Goal: Transaction & Acquisition: Obtain resource

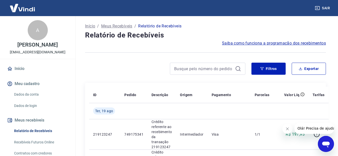
click at [327, 8] on button "Sair" at bounding box center [323, 8] width 18 height 9
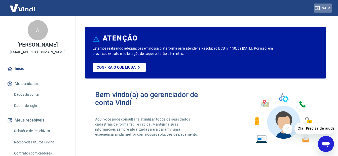
click at [328, 9] on button "Sair" at bounding box center [323, 8] width 18 height 9
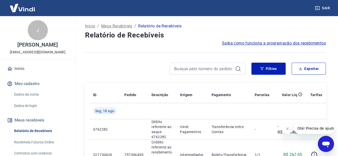
scroll to position [2, 0]
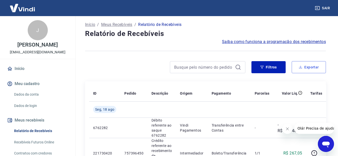
click at [306, 67] on button "Exportar" at bounding box center [309, 67] width 34 height 12
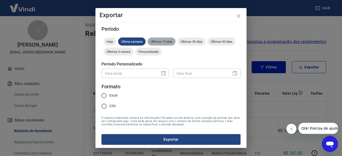
click at [164, 40] on span "Últimos 15 dias" at bounding box center [162, 42] width 28 height 4
click at [106, 96] on input "Excel" at bounding box center [104, 95] width 11 height 11
radio input "true"
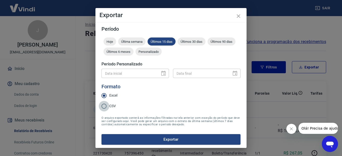
drag, startPoint x: 101, startPoint y: 106, endPoint x: 106, endPoint y: 108, distance: 4.9
click at [101, 106] on input "CSV" at bounding box center [104, 106] width 11 height 11
radio input "true"
click at [106, 107] on input "CSV" at bounding box center [104, 106] width 11 height 11
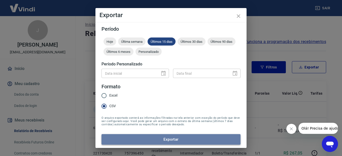
click at [171, 142] on button "Exportar" at bounding box center [170, 139] width 139 height 11
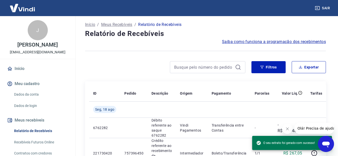
click at [132, 71] on div at bounding box center [165, 67] width 160 height 12
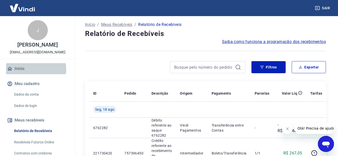
click at [23, 74] on link "Início" at bounding box center [37, 68] width 63 height 11
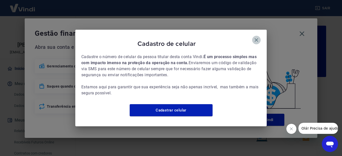
click at [256, 38] on icon "button" at bounding box center [256, 40] width 6 height 6
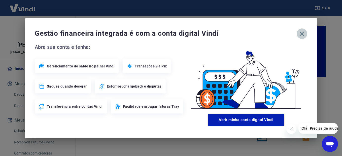
click at [304, 34] on icon "button" at bounding box center [302, 34] width 8 height 8
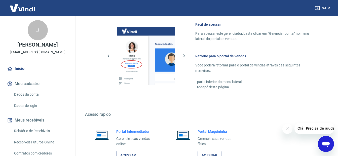
scroll to position [302, 0]
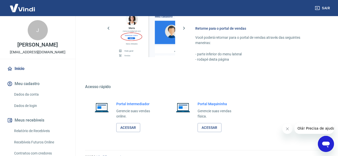
drag, startPoint x: 341, startPoint y: 40, endPoint x: 25, endPoint y: 11, distance: 317.2
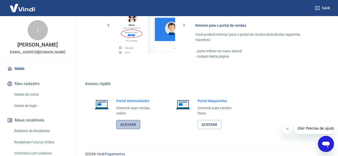
click at [122, 124] on link "Acessar" at bounding box center [128, 124] width 24 height 9
click at [328, 9] on button "Sair" at bounding box center [323, 8] width 18 height 9
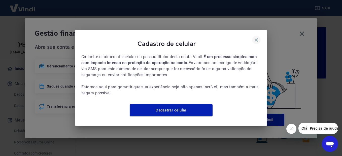
click at [255, 37] on icon "button" at bounding box center [256, 40] width 6 height 6
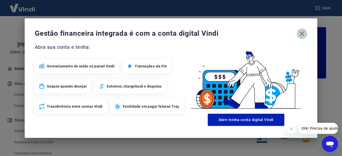
click at [303, 35] on icon "button" at bounding box center [302, 33] width 5 height 5
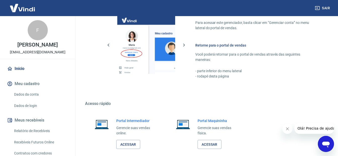
scroll to position [309, 0]
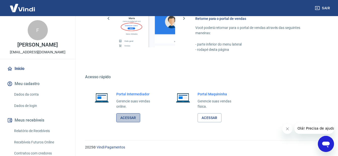
click at [123, 118] on link "Acessar" at bounding box center [128, 117] width 24 height 9
click at [328, 7] on button "Sair" at bounding box center [323, 8] width 18 height 9
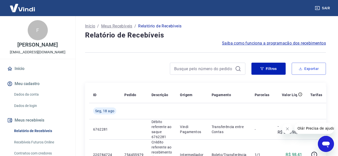
click at [315, 70] on button "Exportar" at bounding box center [309, 69] width 34 height 12
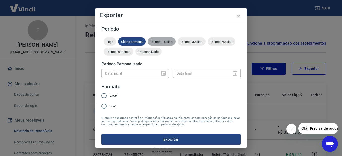
click at [163, 42] on span "Últimos 15 dias" at bounding box center [162, 42] width 28 height 4
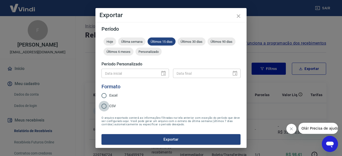
click at [105, 107] on input "CSV" at bounding box center [104, 106] width 11 height 11
radio input "true"
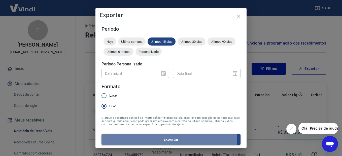
click at [166, 141] on button "Exportar" at bounding box center [170, 139] width 139 height 11
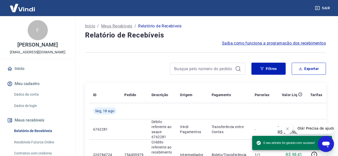
click at [106, 67] on div at bounding box center [165, 69] width 160 height 12
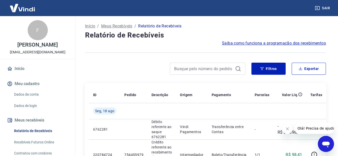
click at [326, 9] on button "Sair" at bounding box center [323, 8] width 18 height 9
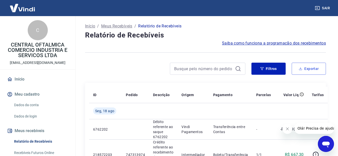
click at [313, 69] on button "Exportar" at bounding box center [309, 69] width 34 height 12
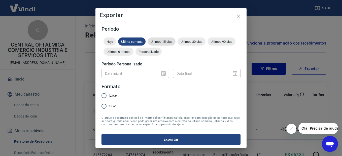
click at [161, 43] on span "Últimos 15 dias" at bounding box center [162, 42] width 28 height 4
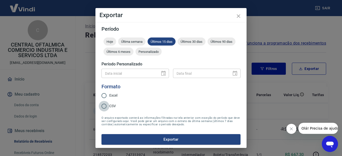
click at [105, 107] on input "CSV" at bounding box center [104, 106] width 11 height 11
radio input "true"
click at [171, 141] on button "Exportar" at bounding box center [170, 139] width 139 height 11
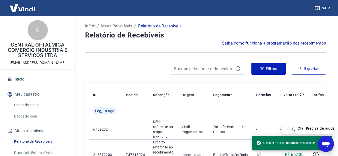
click at [119, 67] on div at bounding box center [165, 69] width 160 height 12
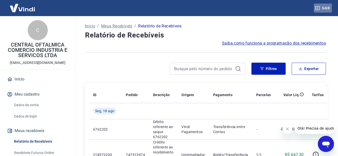
click at [327, 9] on button "Sair" at bounding box center [323, 8] width 18 height 9
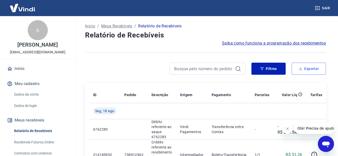
click at [315, 71] on button "Exportar" at bounding box center [309, 69] width 34 height 12
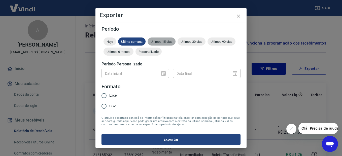
click at [160, 41] on span "Últimos 15 dias" at bounding box center [162, 42] width 28 height 4
click at [105, 97] on input "Excel" at bounding box center [104, 95] width 11 height 11
radio input "true"
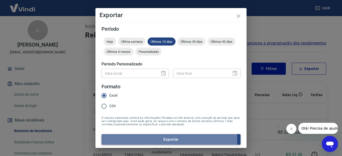
click at [164, 140] on button "Exportar" at bounding box center [170, 139] width 139 height 11
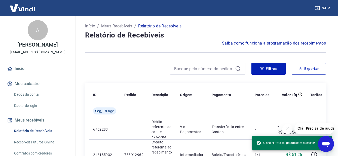
drag, startPoint x: 138, startPoint y: 58, endPoint x: 133, endPoint y: 58, distance: 4.8
click at [138, 58] on div at bounding box center [205, 52] width 241 height 12
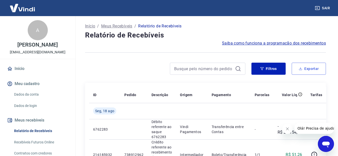
click at [304, 70] on button "Exportar" at bounding box center [309, 69] width 34 height 12
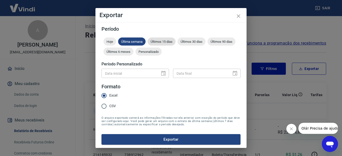
click at [168, 41] on span "Últimos 15 dias" at bounding box center [162, 42] width 28 height 4
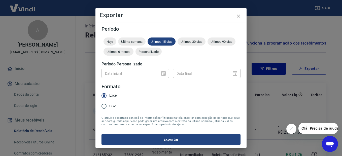
click at [102, 107] on input "CSV" at bounding box center [104, 106] width 11 height 11
radio input "true"
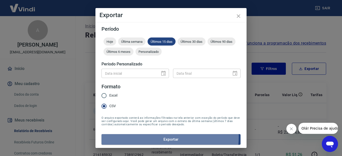
click at [170, 137] on button "Exportar" at bounding box center [170, 139] width 139 height 11
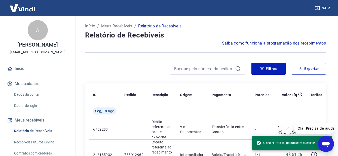
click at [129, 65] on div at bounding box center [165, 69] width 160 height 12
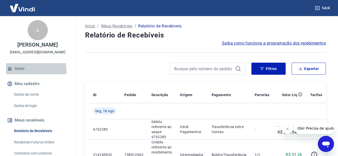
click at [19, 74] on link "Início" at bounding box center [37, 68] width 63 height 11
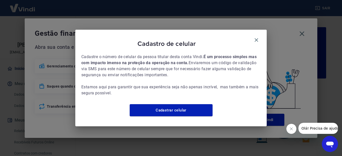
click at [258, 37] on icon "button" at bounding box center [256, 40] width 6 height 6
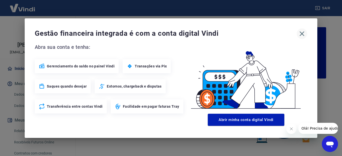
click at [304, 34] on icon "button" at bounding box center [302, 34] width 8 height 8
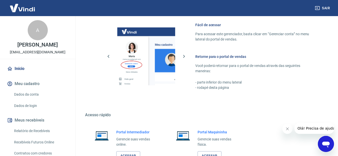
scroll to position [274, 0]
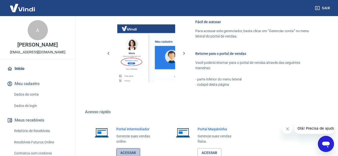
click at [129, 151] on link "Acessar" at bounding box center [128, 152] width 24 height 9
